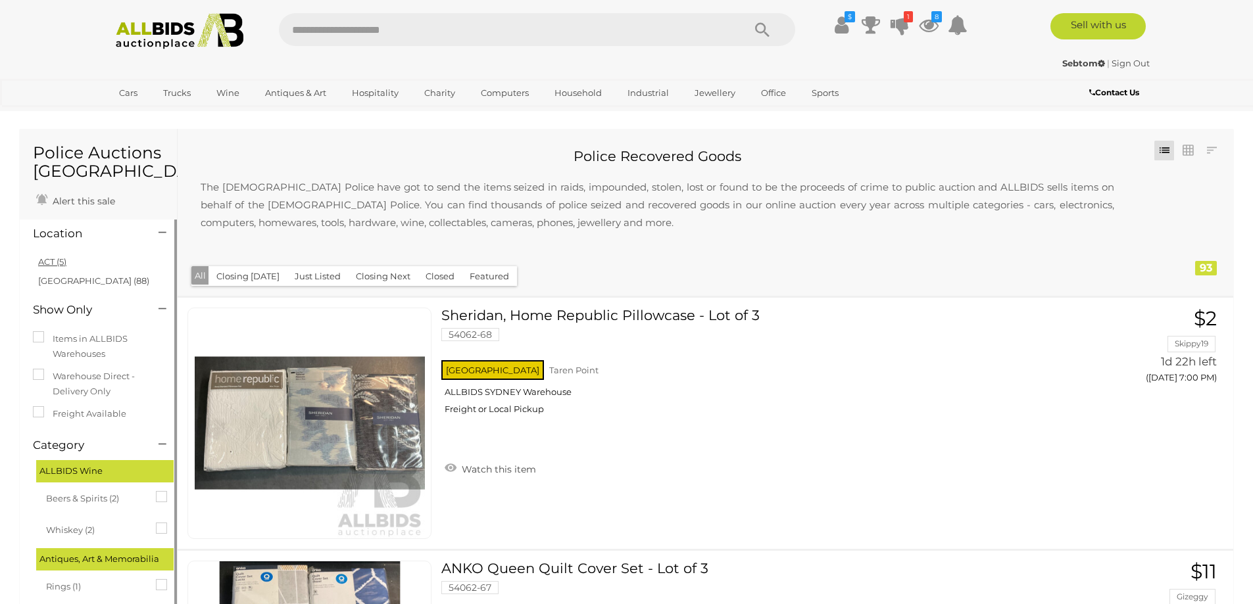
click at [47, 258] on link "ACT (5)" at bounding box center [52, 262] width 28 height 11
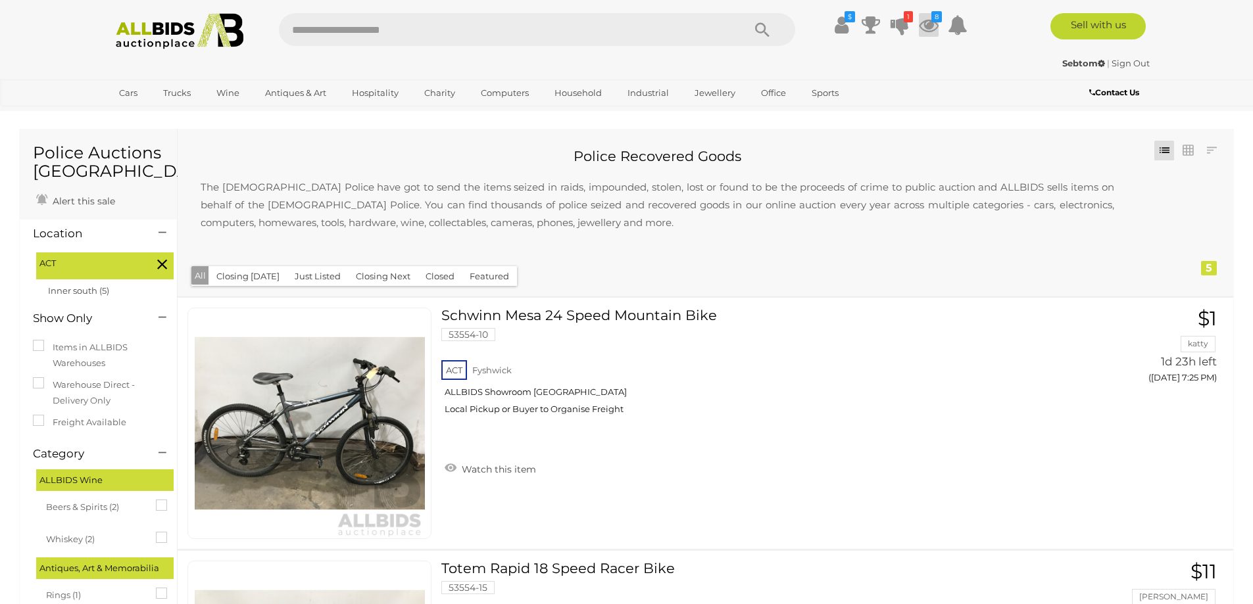
click at [925, 20] on icon at bounding box center [929, 25] width 20 height 24
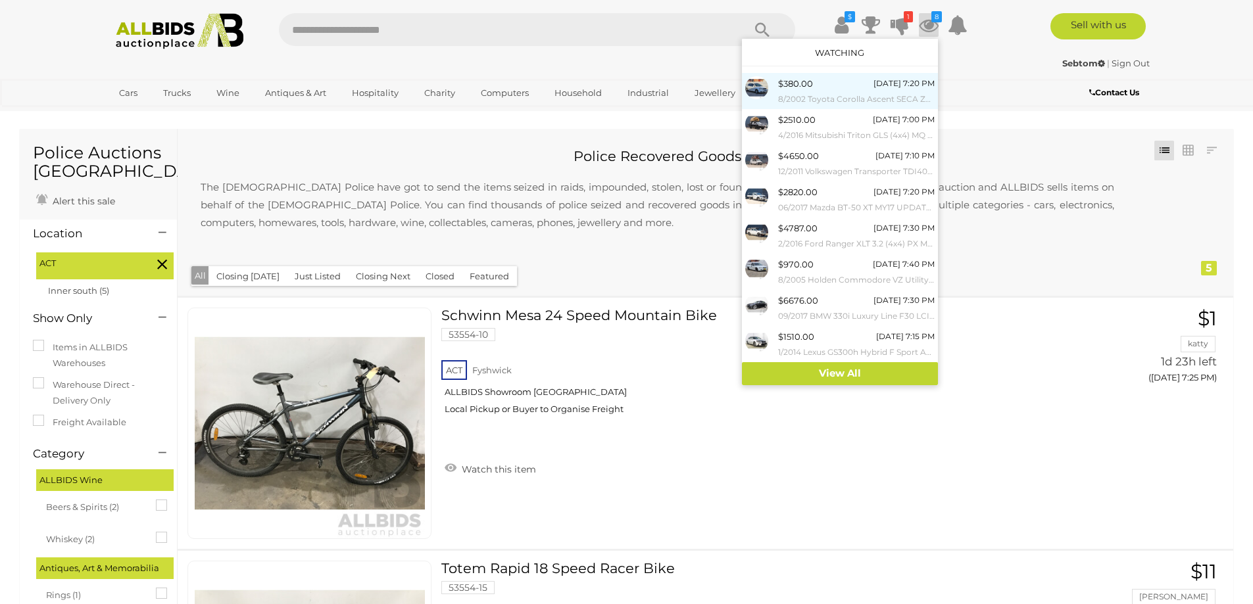
click at [798, 93] on small "8/2002 Toyota Corolla Ascent SECA ZZE122R 5d Hatchback White 1.8L" at bounding box center [856, 99] width 157 height 14
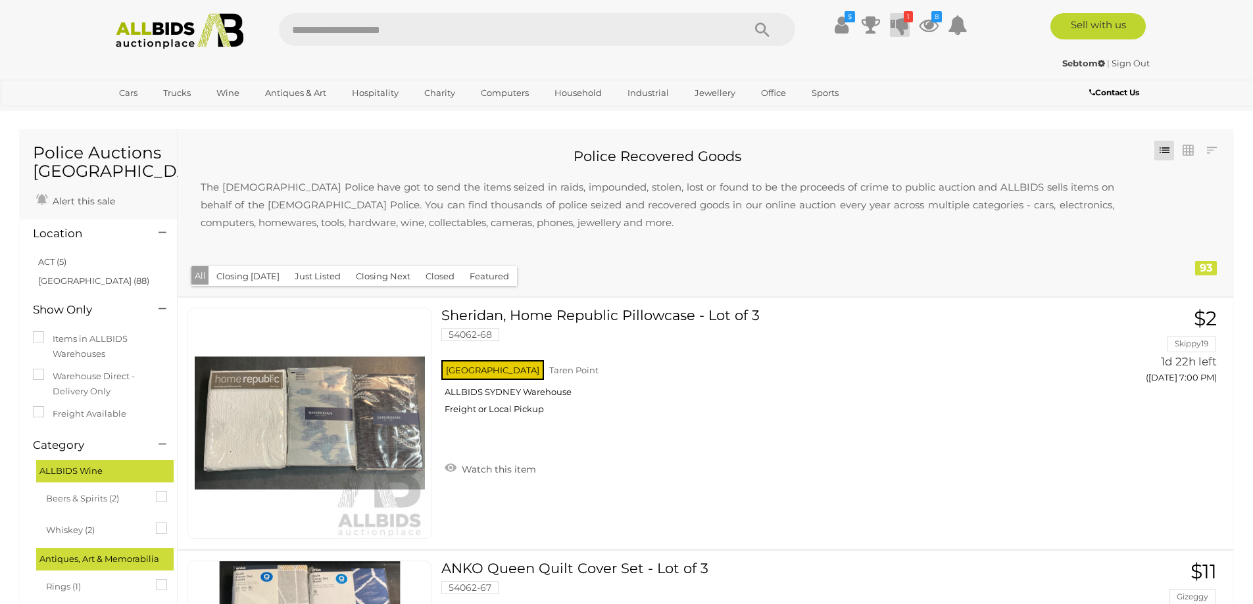
click at [902, 24] on icon at bounding box center [900, 25] width 18 height 24
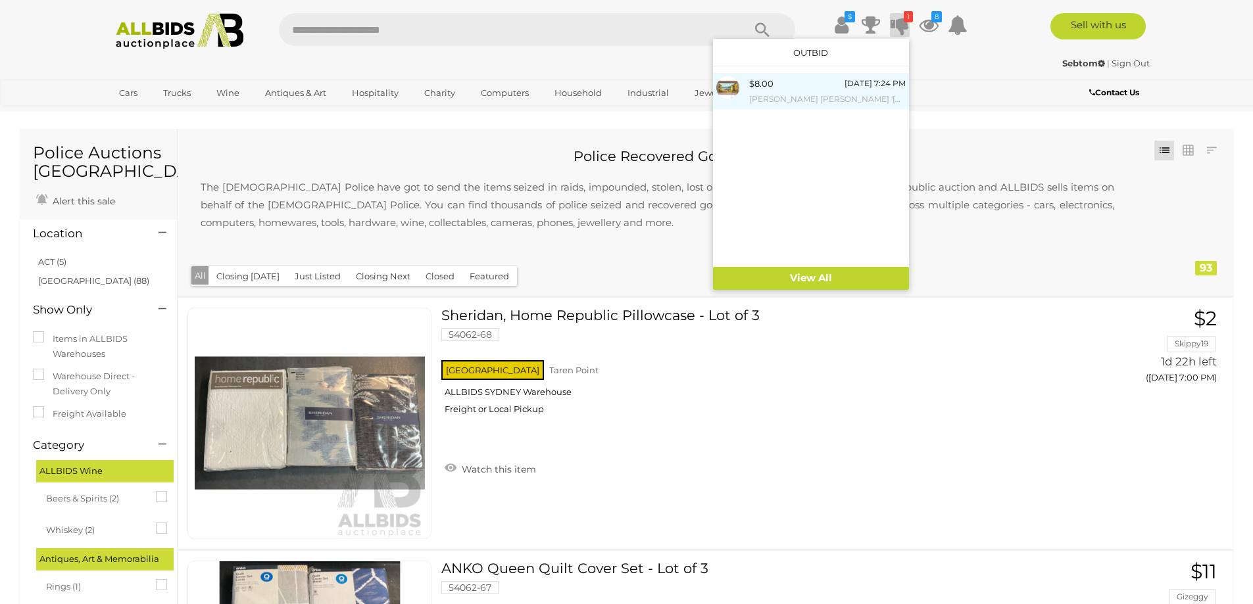
click at [781, 90] on div "$8.00 19/08/2025 7:24 PM Elizabeth Dorothy 'Bette' McLean (20th Century, Austra…" at bounding box center [827, 91] width 157 height 30
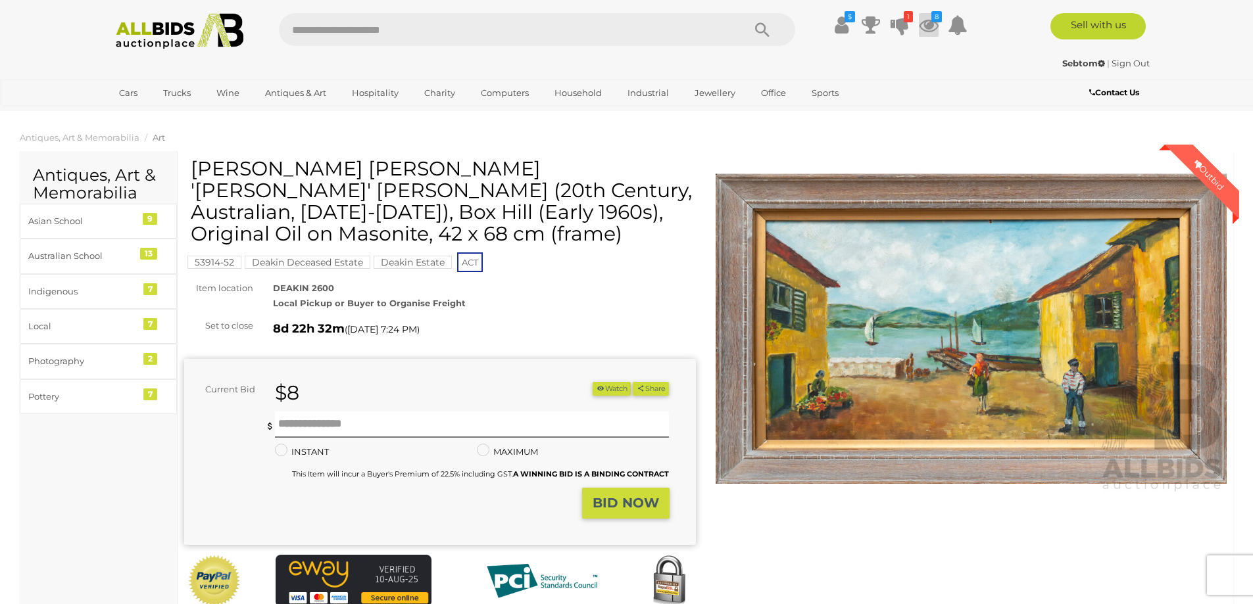
click at [931, 23] on icon at bounding box center [929, 25] width 20 height 24
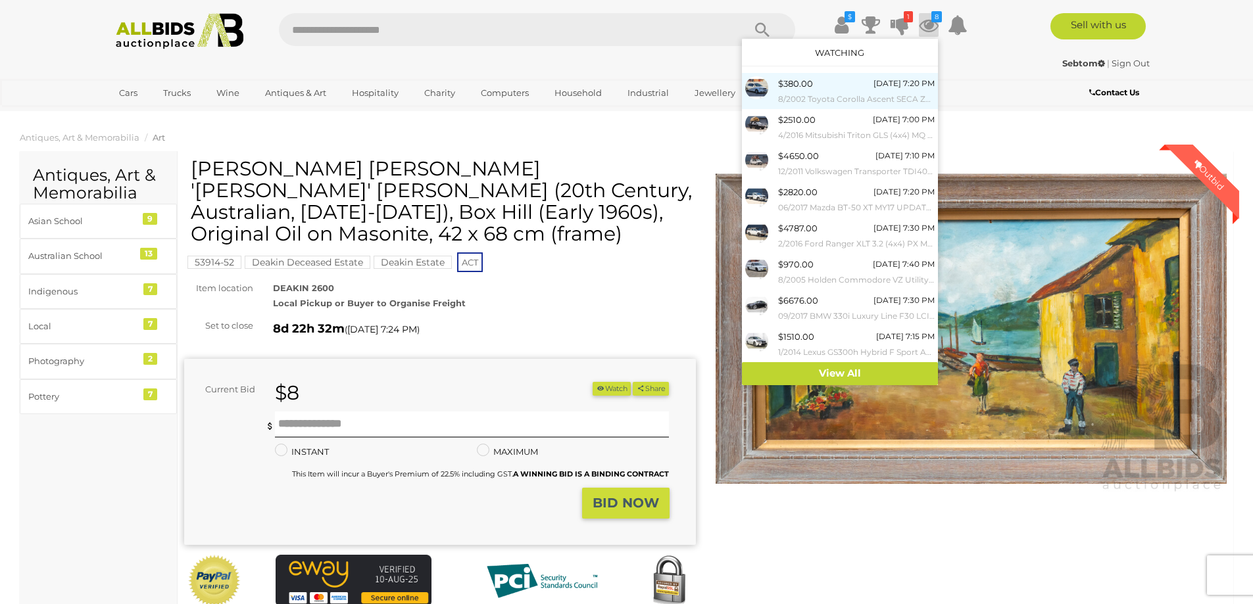
click at [798, 88] on span "$380.00" at bounding box center [795, 83] width 35 height 11
